Goal: Task Accomplishment & Management: Manage account settings

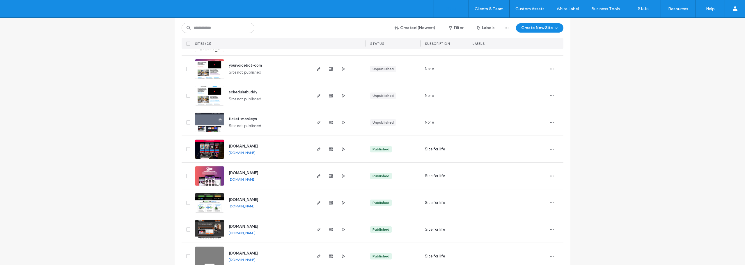
scroll to position [436, 0]
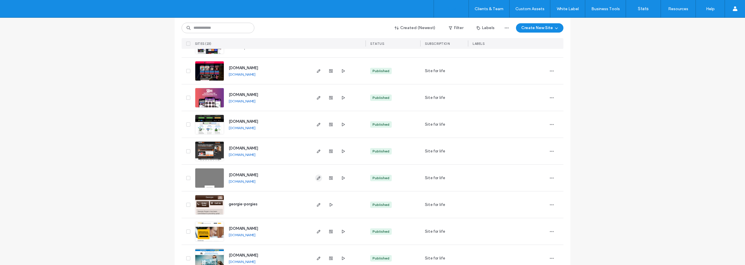
click at [317, 177] on use "button" at bounding box center [318, 177] width 3 height 3
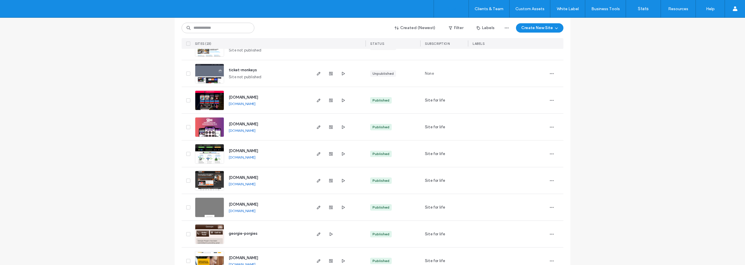
scroll to position [407, 0]
click at [316, 153] on icon "button" at bounding box center [318, 153] width 5 height 5
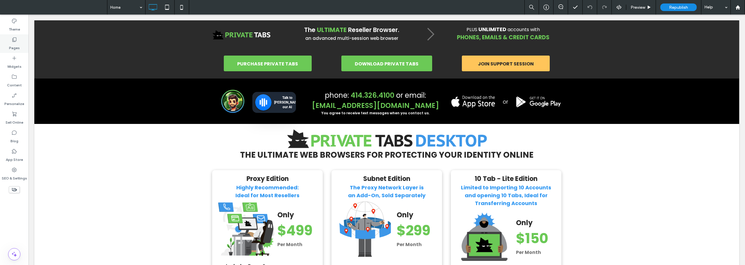
click at [13, 45] on label "Pages" at bounding box center [14, 46] width 11 height 8
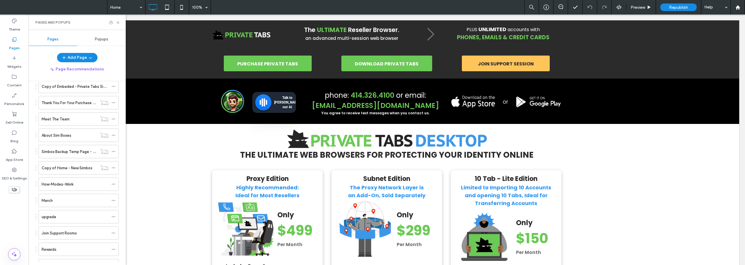
scroll to position [641, 0]
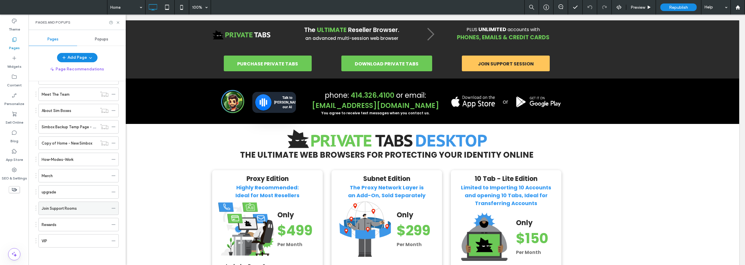
click at [62, 204] on div "Join Support Rooms" at bounding box center [75, 208] width 67 height 13
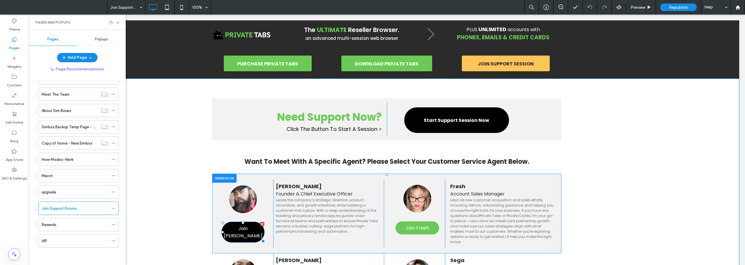
click at [237, 226] on span "Join [PERSON_NAME]" at bounding box center [243, 232] width 42 height 15
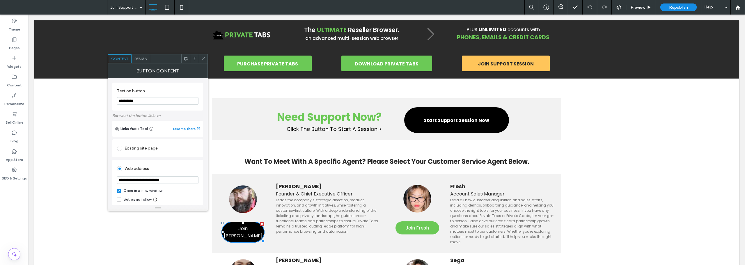
click at [202, 61] on icon at bounding box center [203, 58] width 4 height 4
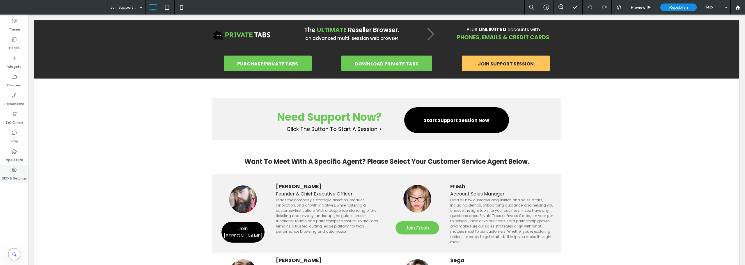
click at [13, 173] on icon at bounding box center [14, 170] width 6 height 6
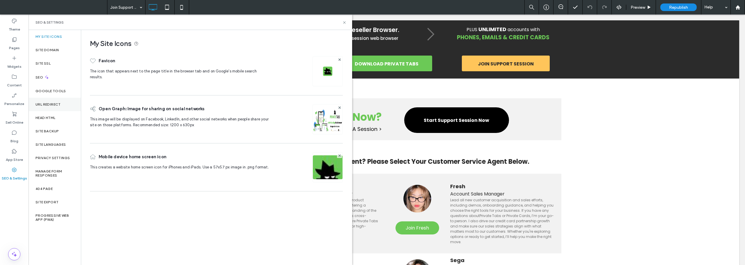
click at [42, 103] on label "URL Redirect" at bounding box center [47, 104] width 25 height 4
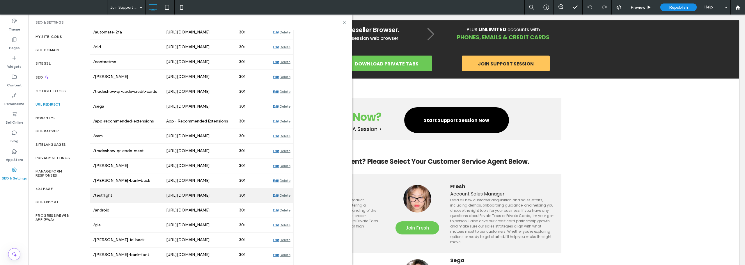
scroll to position [175, 0]
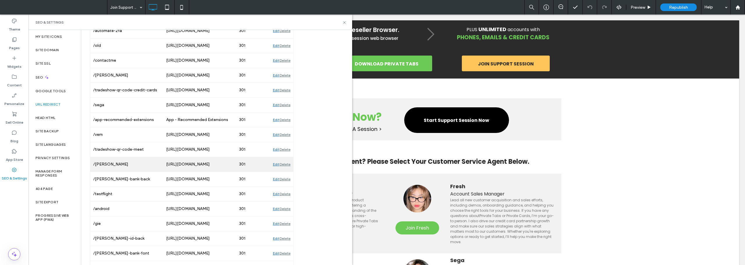
click at [277, 164] on div "Edit" at bounding box center [276, 164] width 6 height 15
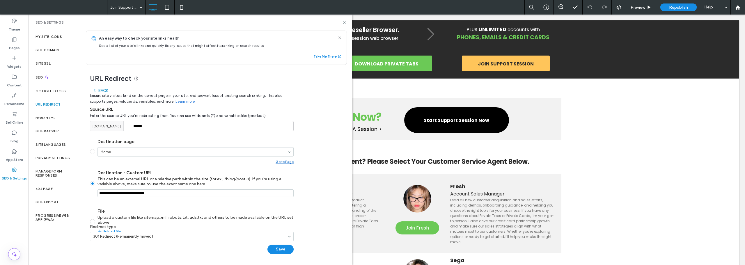
scroll to position [5, 0]
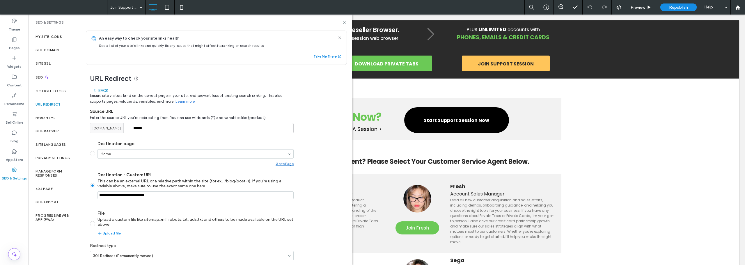
drag, startPoint x: 167, startPoint y: 195, endPoint x: 83, endPoint y: 193, distance: 83.8
click at [83, 193] on div "URL Redirect Back Ensure site visitors land on the correct page in your site, a…" at bounding box center [214, 174] width 266 height 218
paste input "**********"
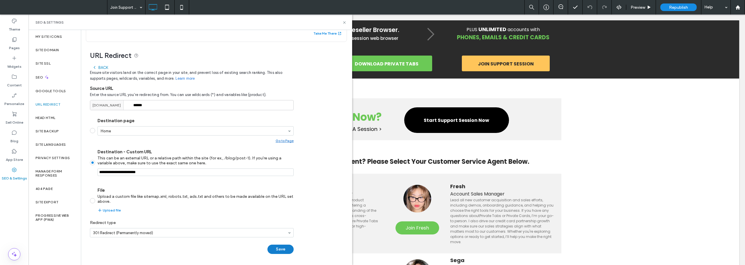
type input "**********"
click at [282, 249] on button "Save" at bounding box center [280, 249] width 26 height 9
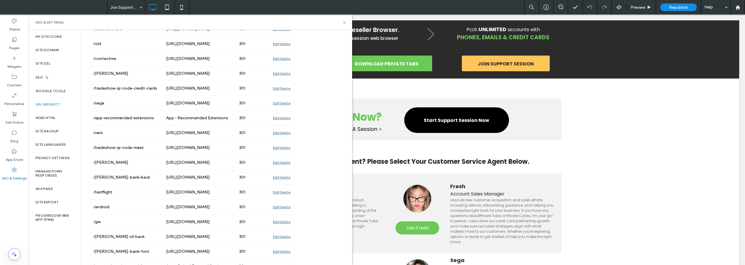
scroll to position [0, 0]
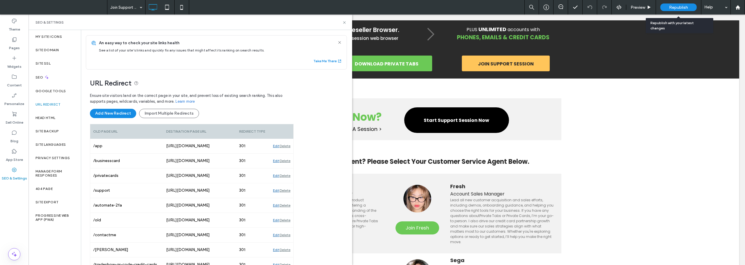
click at [670, 5] on span "Republish" at bounding box center [678, 7] width 19 height 5
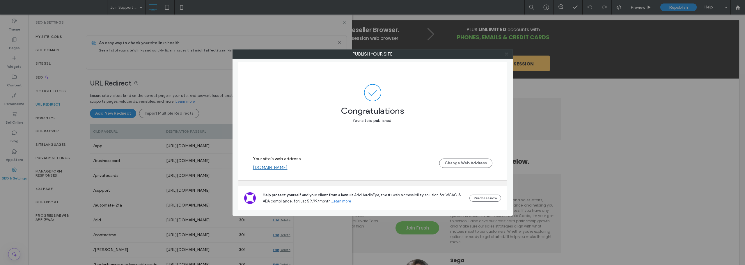
click at [506, 54] on use at bounding box center [506, 54] width 3 height 3
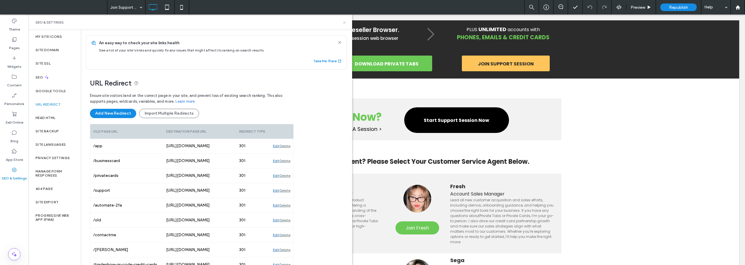
drag, startPoint x: 345, startPoint y: 23, endPoint x: 716, endPoint y: 0, distance: 371.9
click at [345, 23] on use at bounding box center [344, 22] width 2 height 2
